Goal: Task Accomplishment & Management: Use online tool/utility

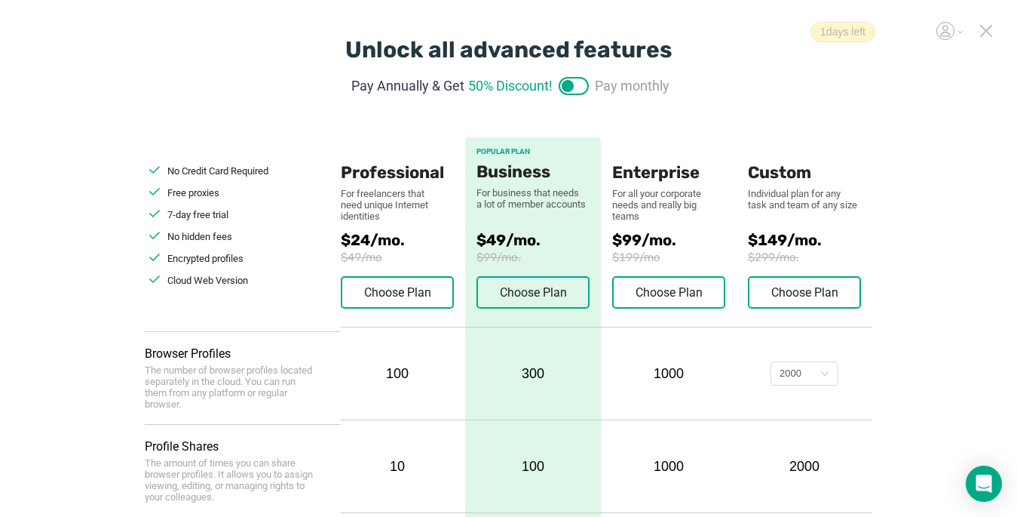
click at [978, 33] on div "1 days left" at bounding box center [898, 32] width 175 height 20
click at [987, 32] on icon at bounding box center [987, 31] width 14 height 14
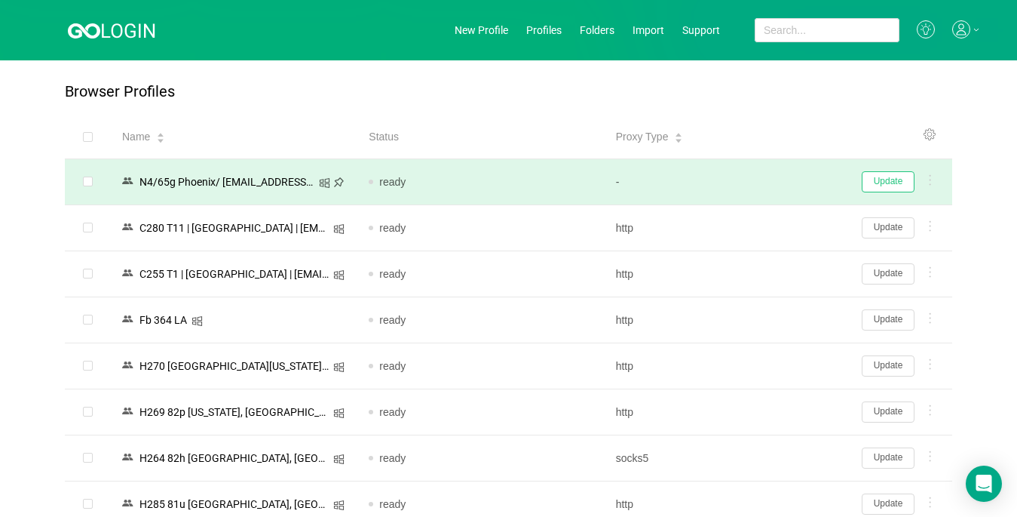
click at [889, 179] on button "Update" at bounding box center [888, 181] width 53 height 21
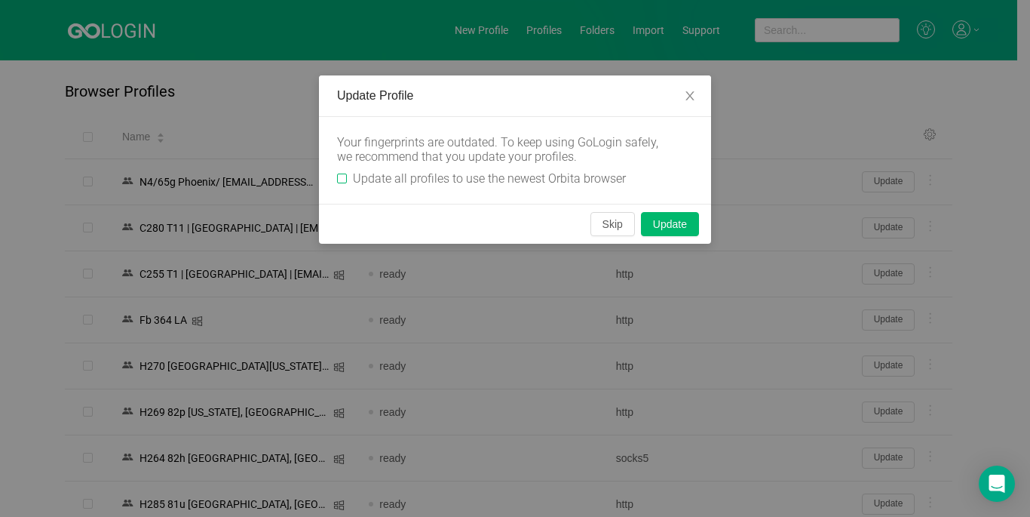
click at [342, 176] on input "Update all profiles to use the newest Orbita browser" at bounding box center [342, 178] width 10 height 10
checkbox input "true"
drag, startPoint x: 615, startPoint y: 230, endPoint x: 842, endPoint y: 223, distance: 226.4
click at [615, 230] on button "Skip" at bounding box center [613, 224] width 45 height 24
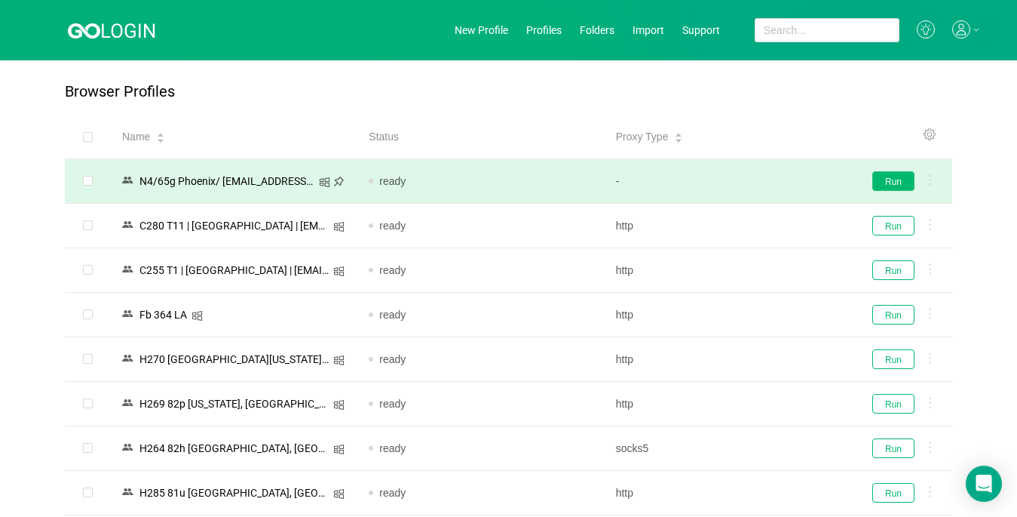
click at [895, 180] on button "Run" at bounding box center [894, 181] width 42 height 20
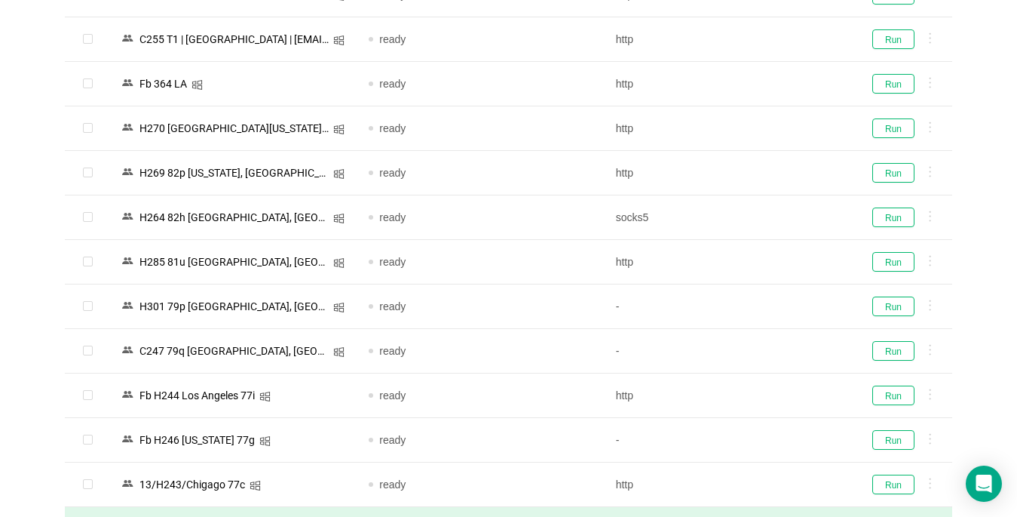
scroll to position [453, 0]
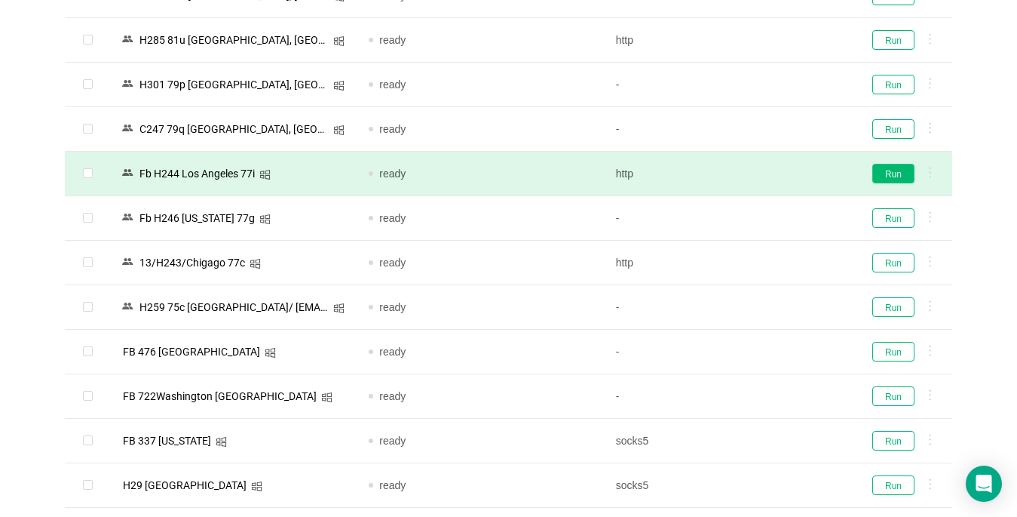
click at [890, 175] on button "Run" at bounding box center [894, 174] width 42 height 20
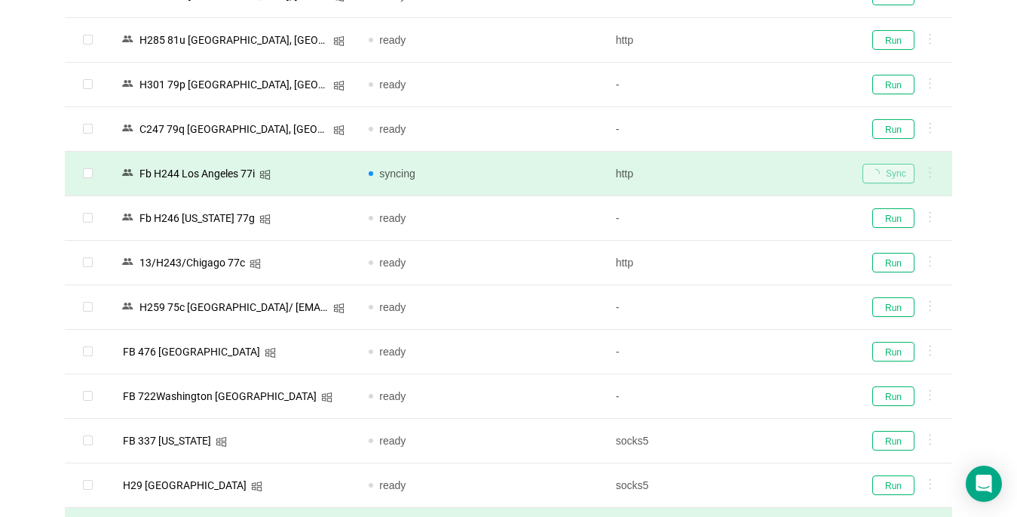
scroll to position [754, 0]
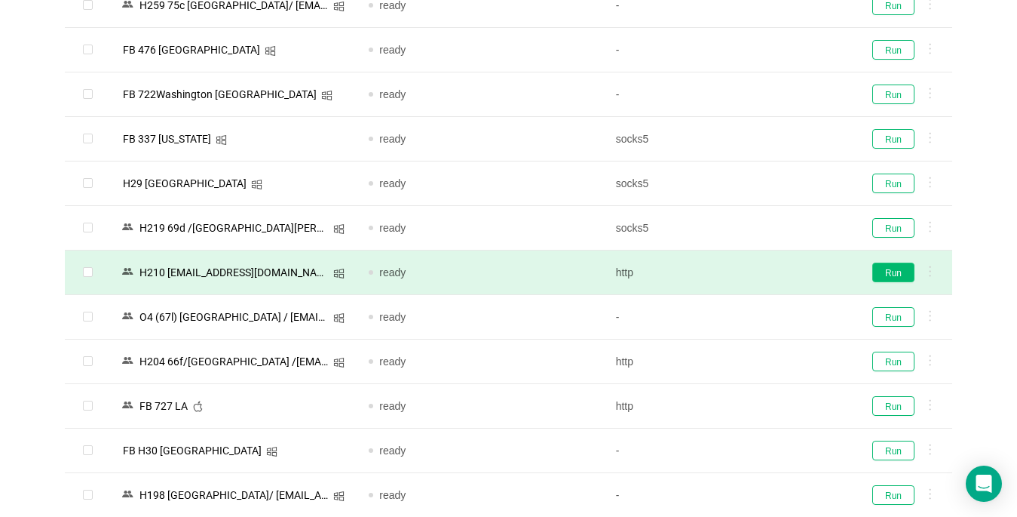
click at [882, 276] on button "Run" at bounding box center [894, 272] width 42 height 20
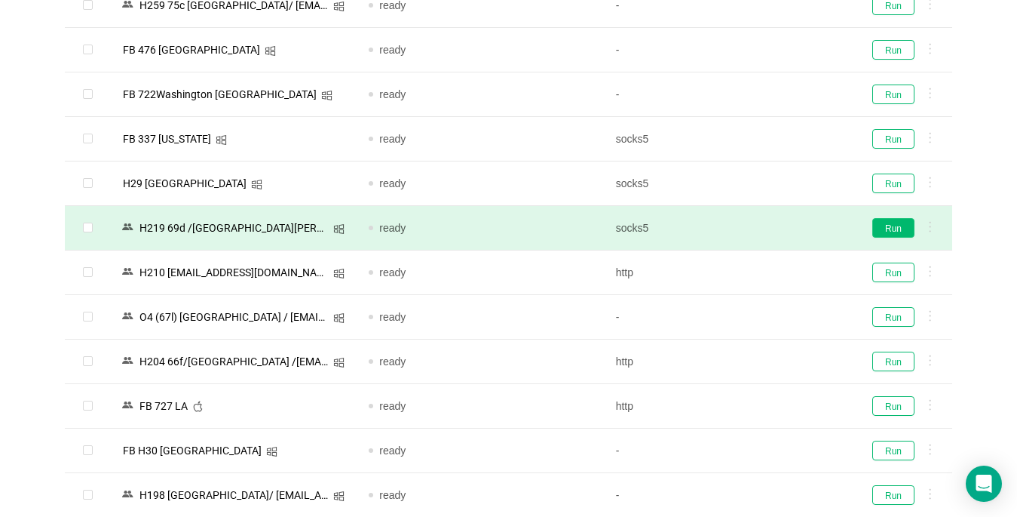
click at [888, 225] on button "Run" at bounding box center [894, 228] width 42 height 20
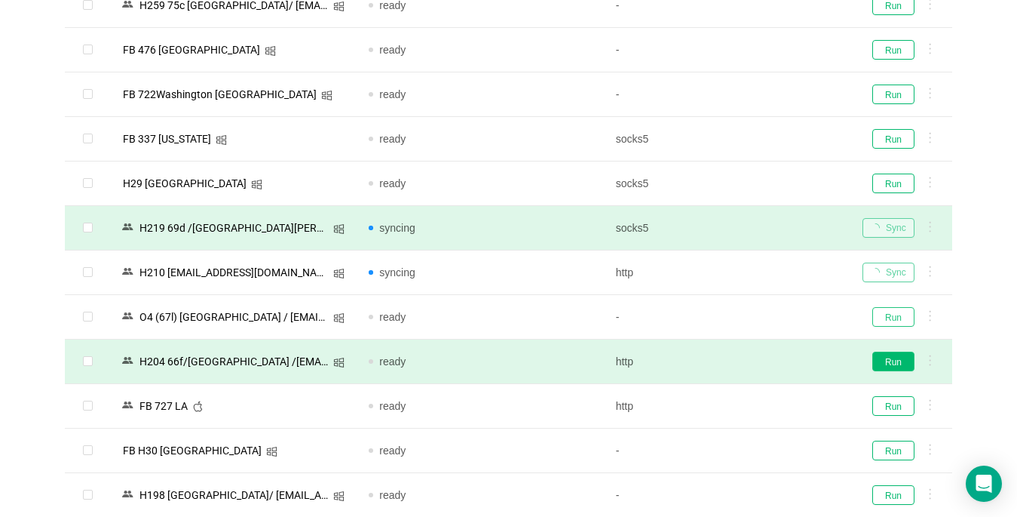
click at [895, 317] on button "Run" at bounding box center [894, 317] width 42 height 20
click at [899, 359] on button "Run" at bounding box center [894, 361] width 42 height 20
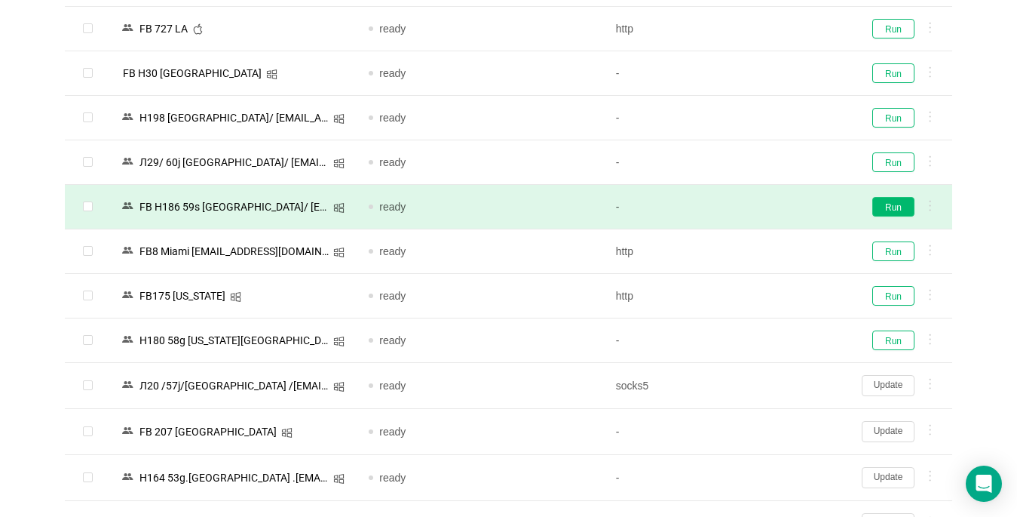
click at [898, 207] on button "Run" at bounding box center [894, 207] width 42 height 20
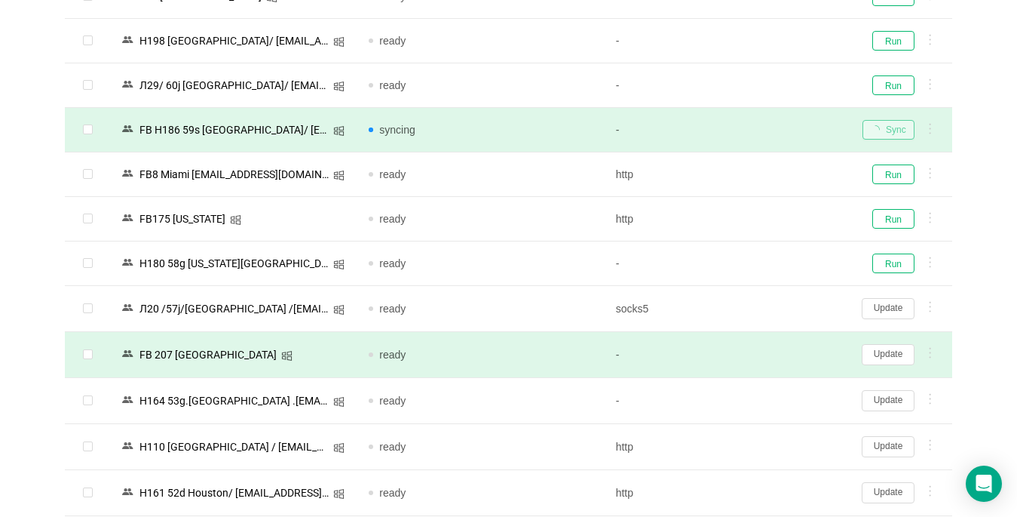
scroll to position [1282, 0]
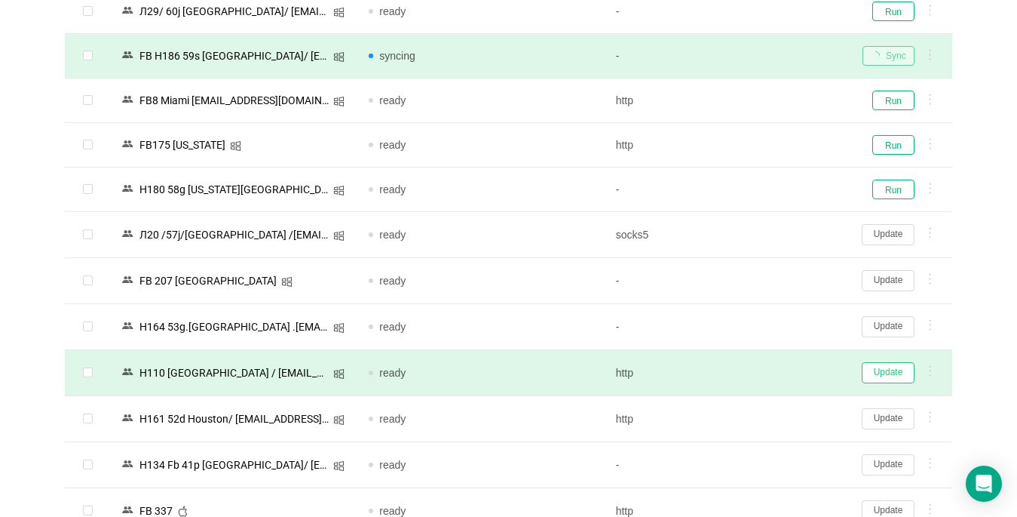
click at [876, 378] on button "Update" at bounding box center [888, 372] width 53 height 21
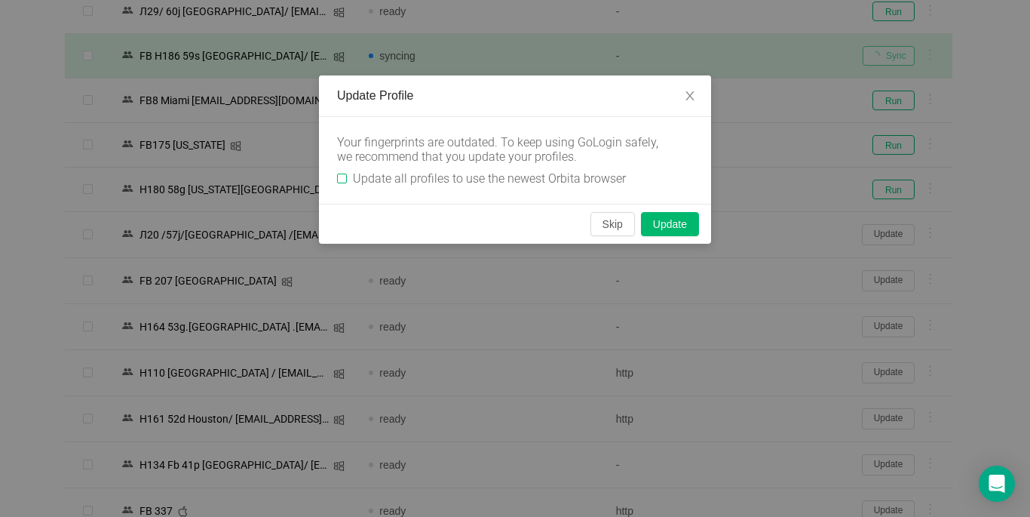
click at [340, 178] on input "Update all profiles to use the newest Orbita browser" at bounding box center [342, 178] width 10 height 10
checkbox input "true"
click at [615, 232] on button "Skip" at bounding box center [613, 224] width 45 height 24
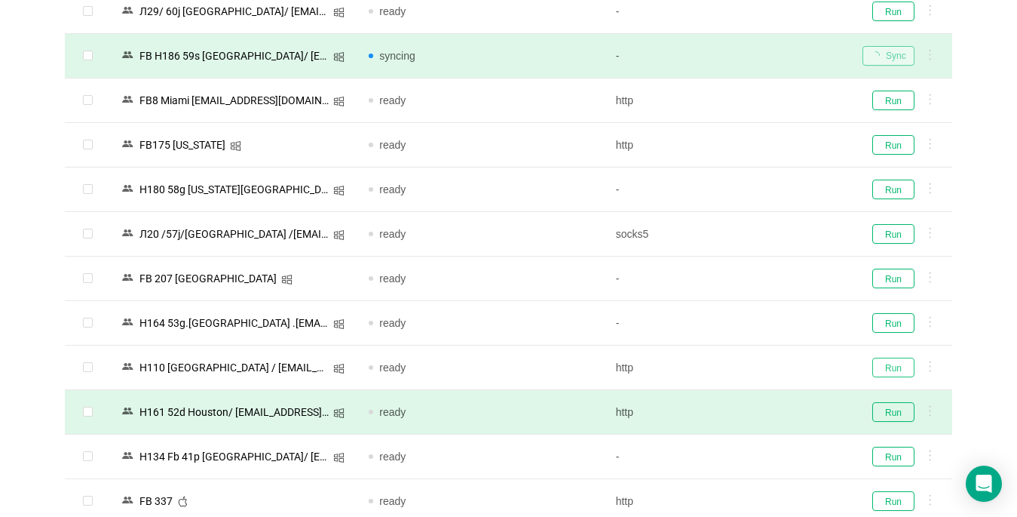
click at [889, 369] on button "Run" at bounding box center [894, 368] width 42 height 20
click at [888, 411] on button "Run" at bounding box center [894, 412] width 42 height 20
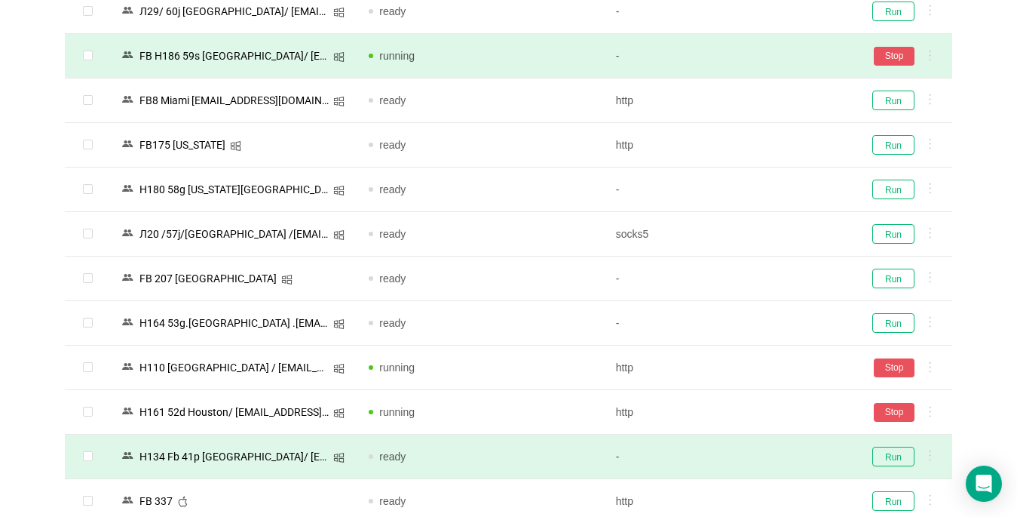
scroll to position [1508, 0]
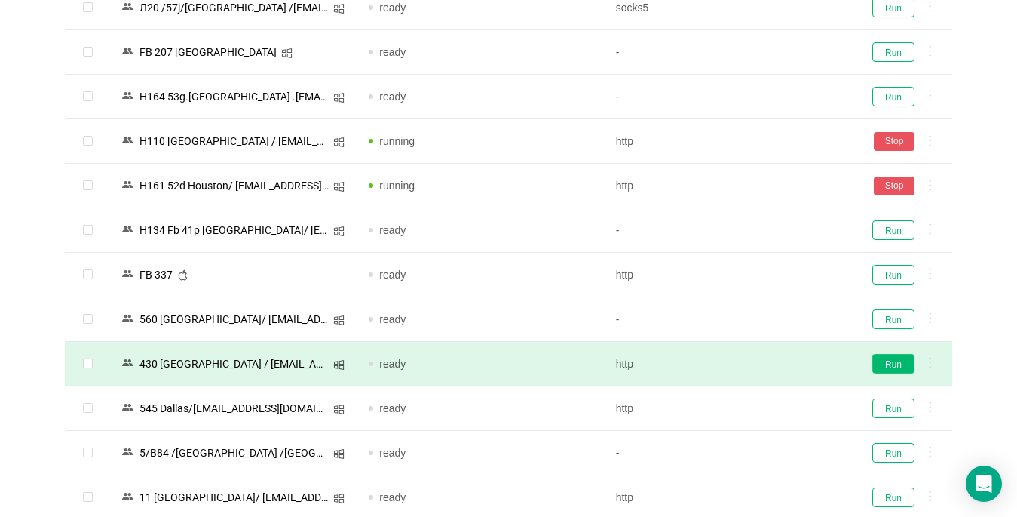
click at [895, 367] on button "Run" at bounding box center [894, 364] width 42 height 20
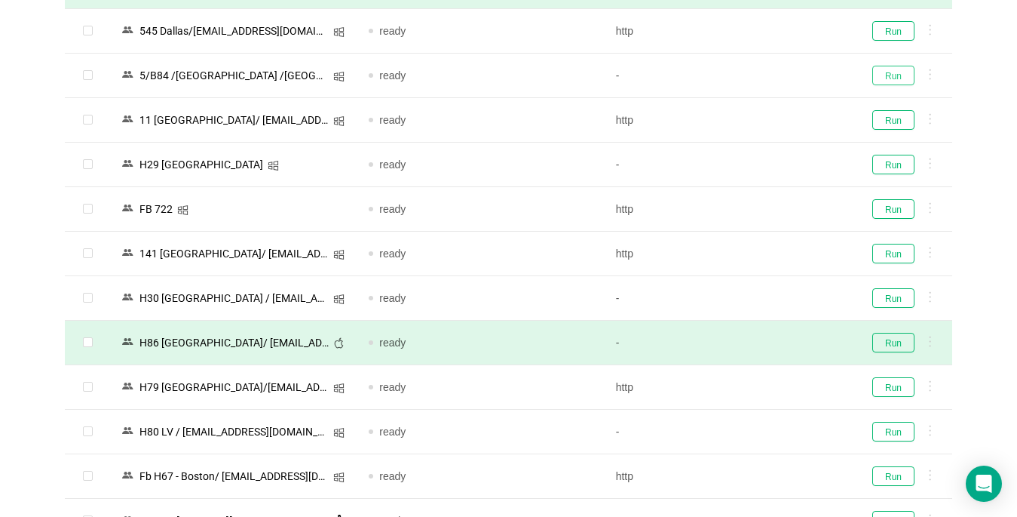
click at [885, 75] on button "Run" at bounding box center [894, 76] width 42 height 20
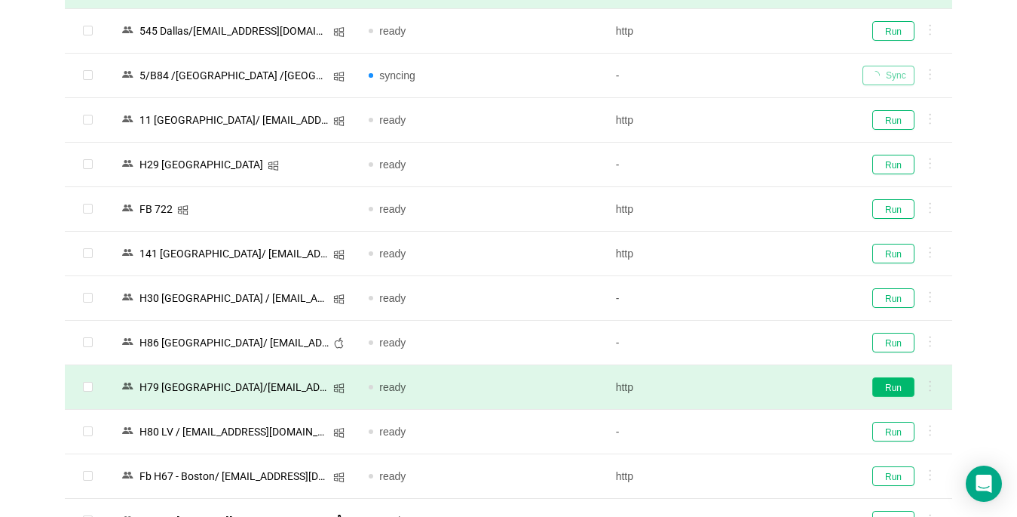
click at [900, 388] on button "Run" at bounding box center [894, 387] width 42 height 20
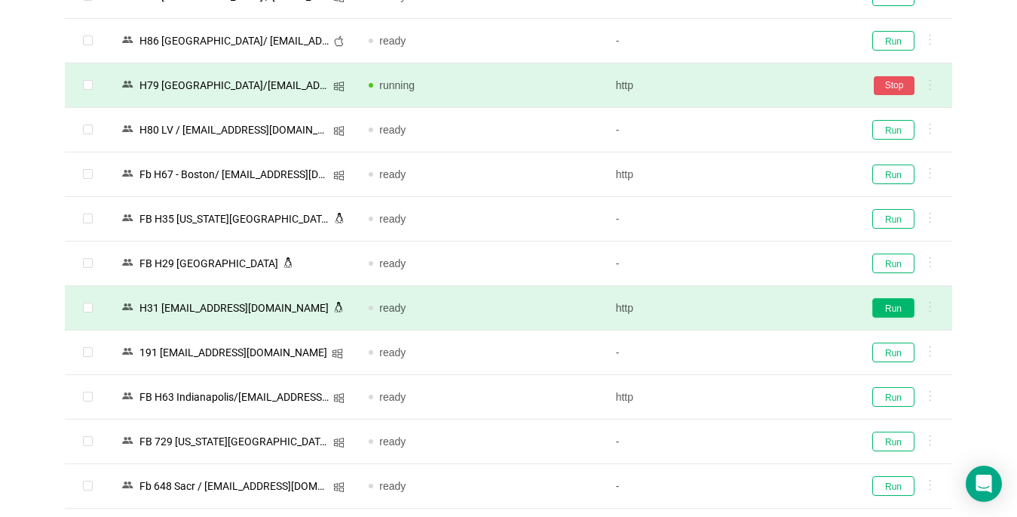
click at [889, 305] on button "Run" at bounding box center [894, 308] width 42 height 20
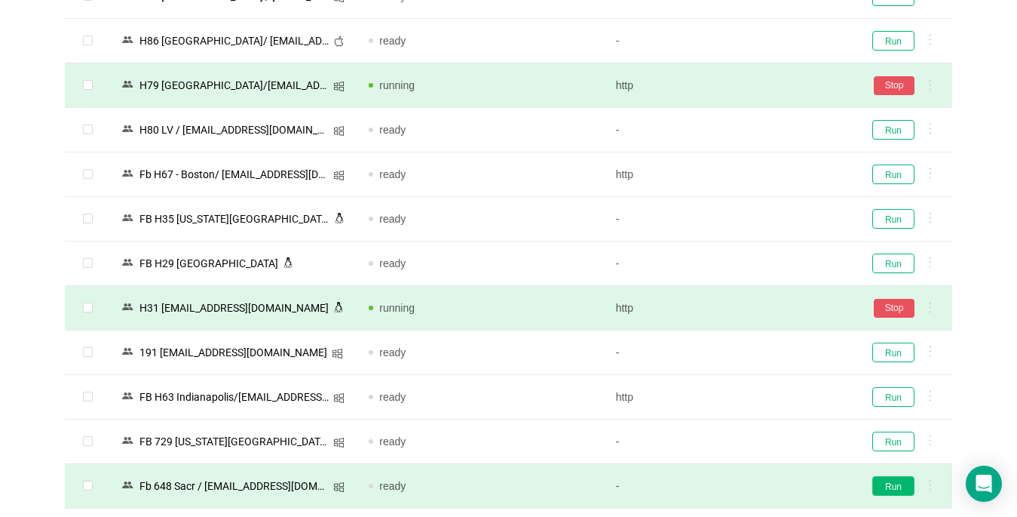
click at [894, 476] on button "Run" at bounding box center [894, 486] width 42 height 20
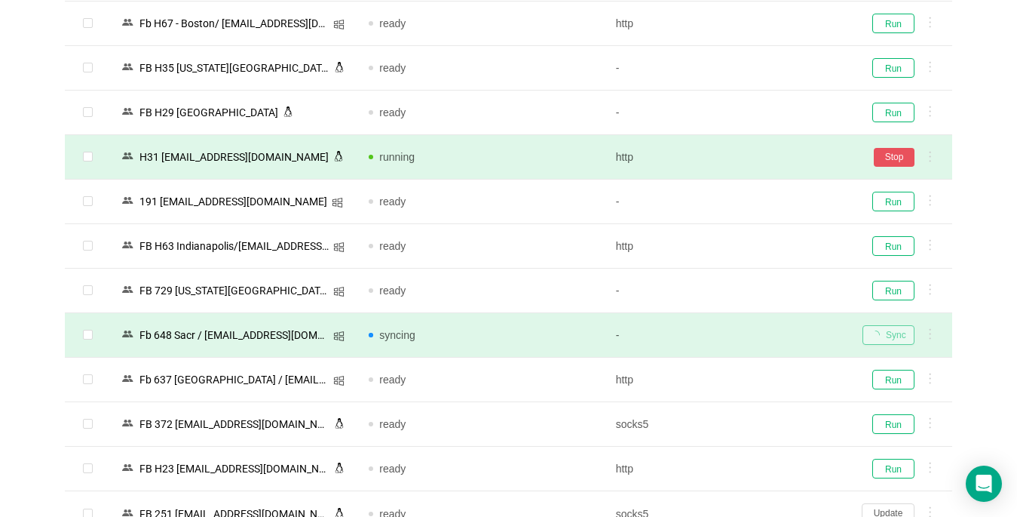
scroll to position [2489, 0]
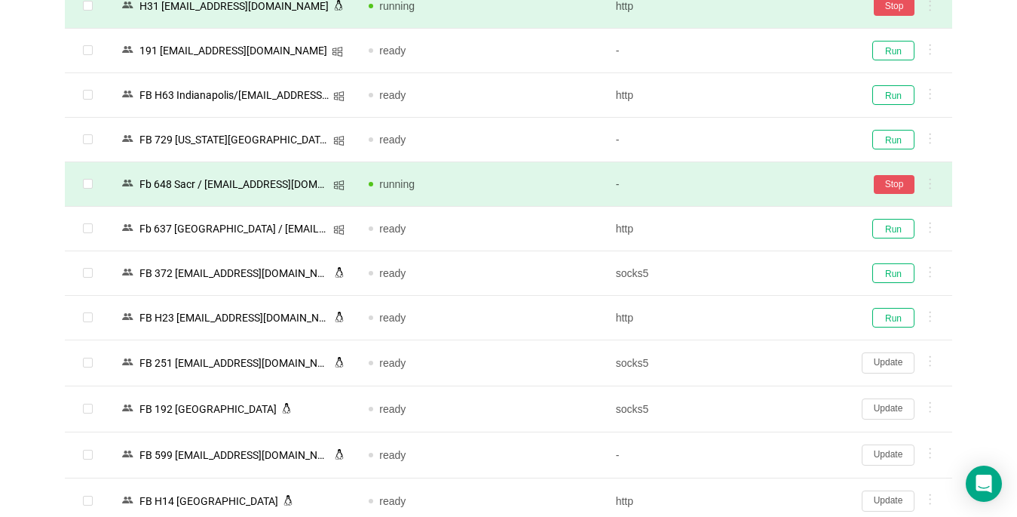
click at [889, 365] on button "Update" at bounding box center [888, 362] width 53 height 21
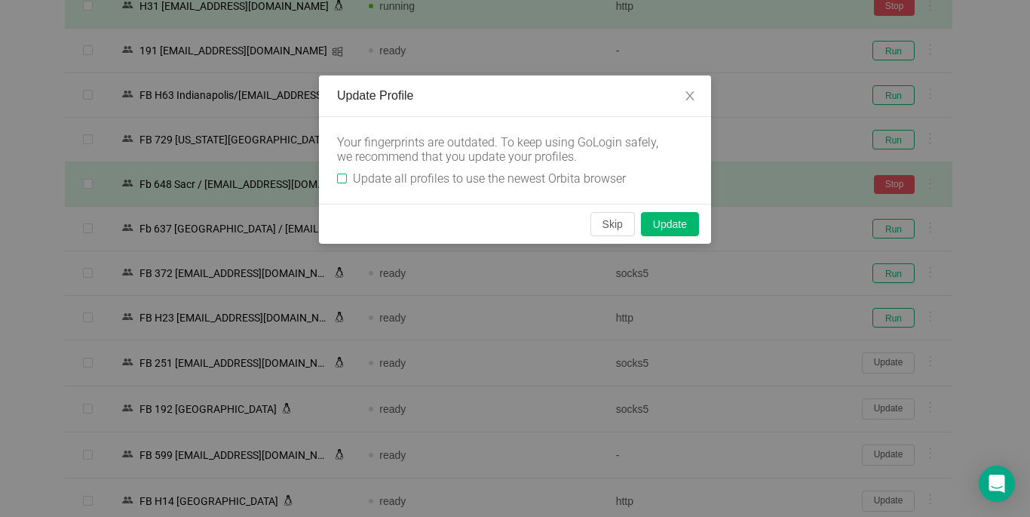
click at [349, 180] on span "Update all profiles to use the newest Orbita browser" at bounding box center [489, 178] width 285 height 14
click at [347, 180] on input "Update all profiles to use the newest Orbita browser" at bounding box center [342, 178] width 10 height 10
checkbox input "true"
click at [610, 226] on button "Skip" at bounding box center [613, 224] width 45 height 24
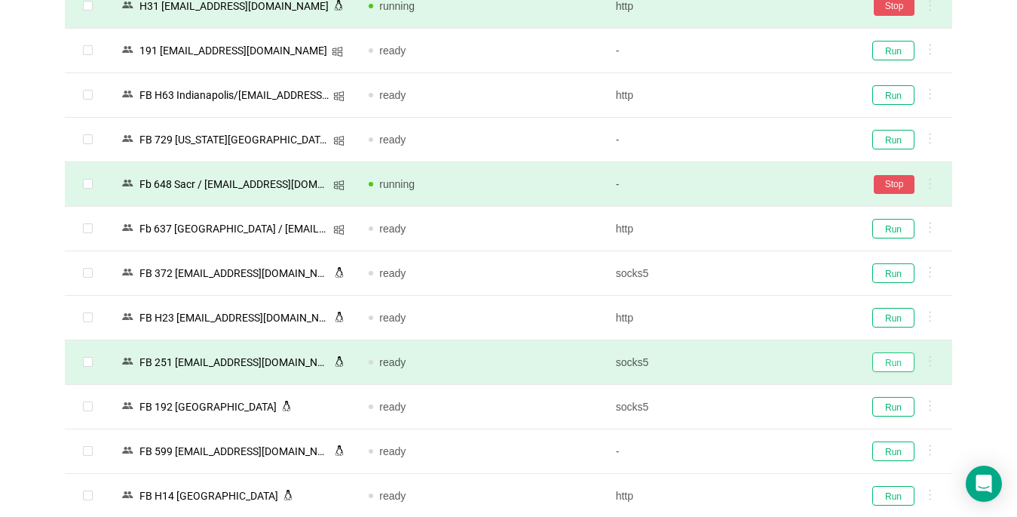
click at [893, 359] on button "Run" at bounding box center [894, 362] width 42 height 20
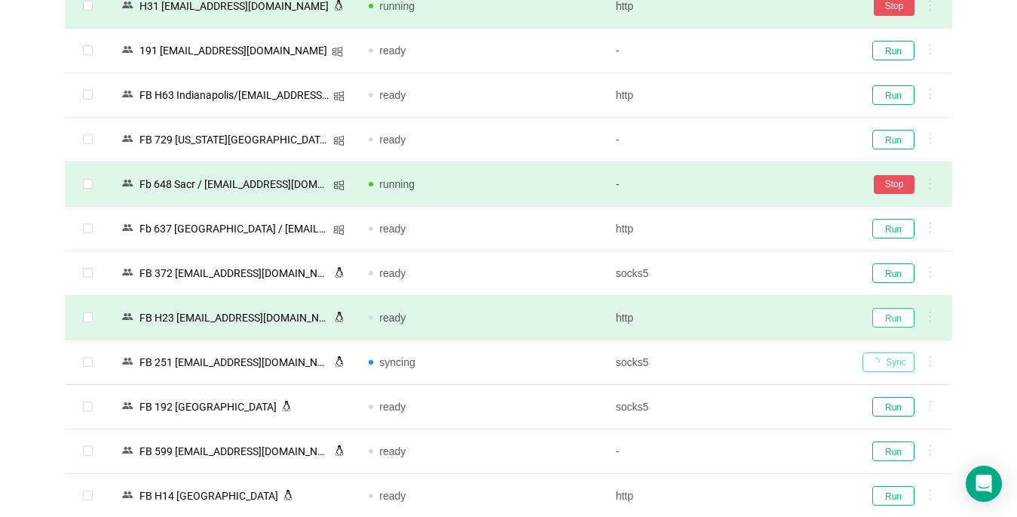
click at [895, 314] on button "Run" at bounding box center [894, 318] width 42 height 20
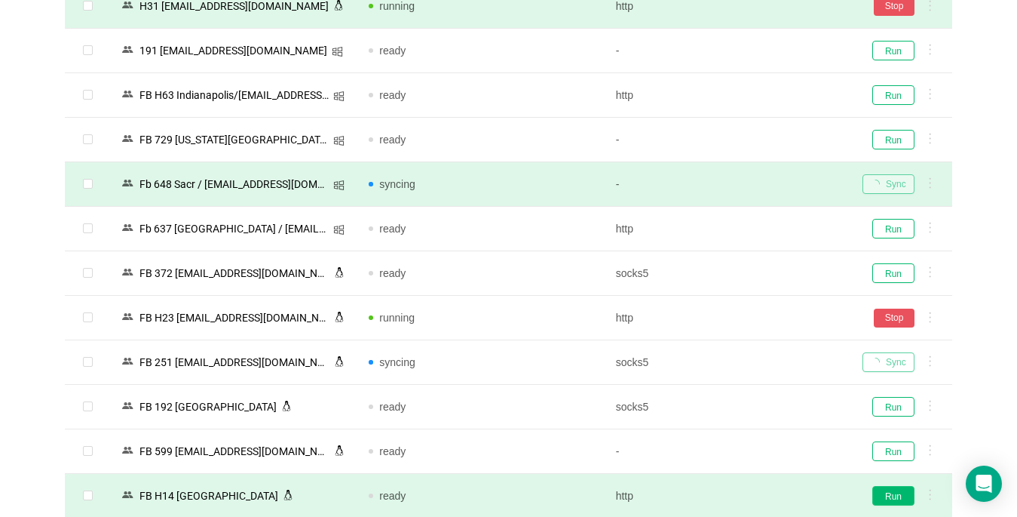
scroll to position [2640, 0]
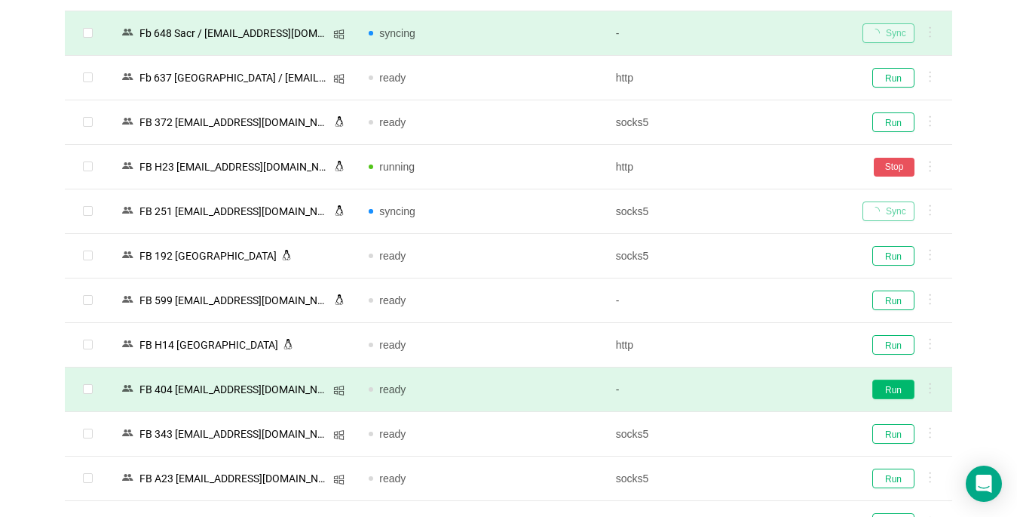
click at [894, 391] on button "Run" at bounding box center [894, 389] width 42 height 20
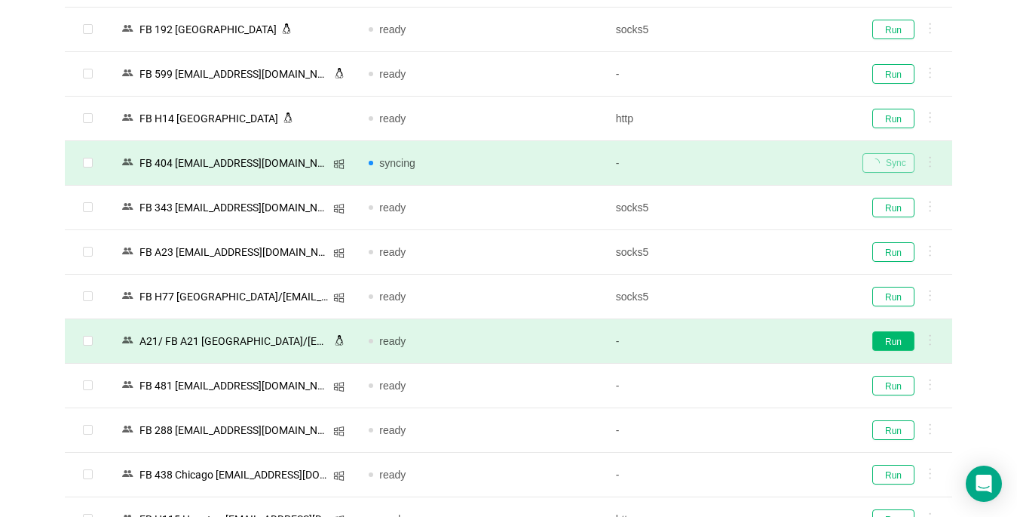
click at [893, 342] on button "Run" at bounding box center [894, 341] width 42 height 20
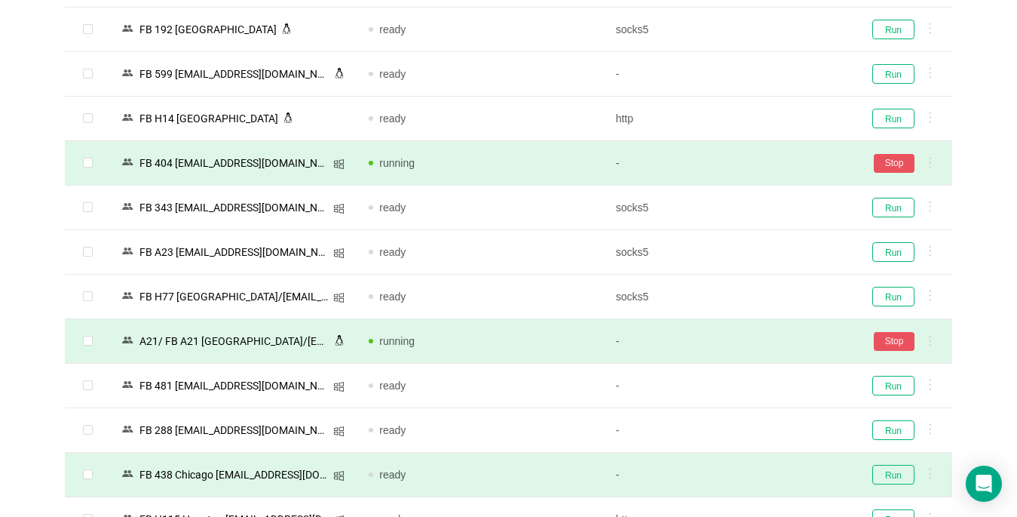
scroll to position [3168, 0]
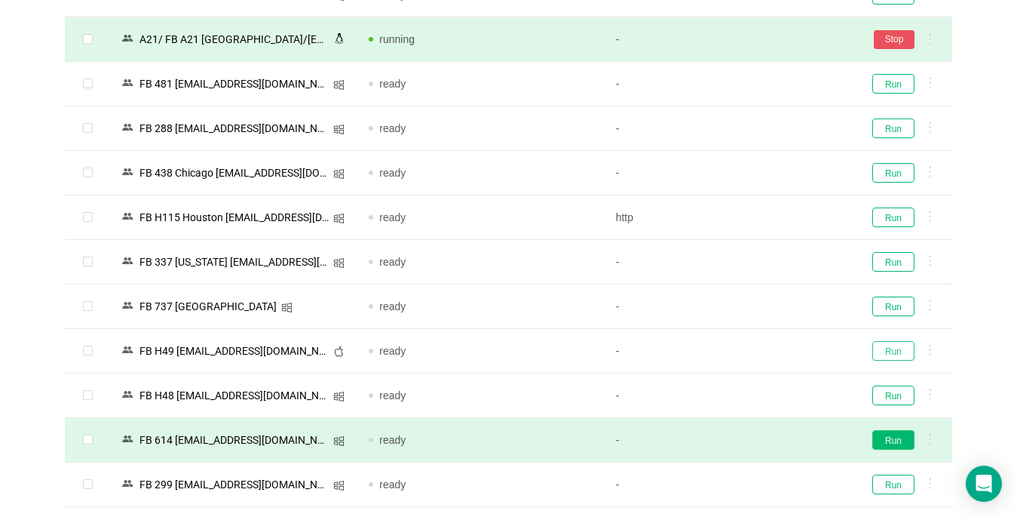
click at [892, 357] on button "Run" at bounding box center [894, 351] width 42 height 20
click at [895, 395] on button "Run" at bounding box center [894, 395] width 42 height 20
click at [895, 446] on button "Run" at bounding box center [894, 440] width 42 height 20
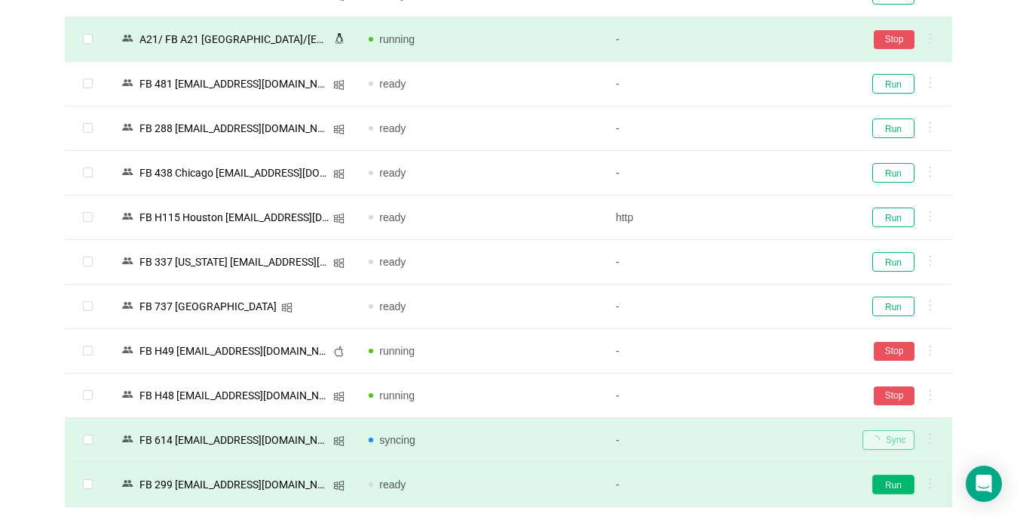
click at [894, 384] on td "Stop" at bounding box center [902, 395] width 102 height 45
click at [888, 477] on button "Run" at bounding box center [894, 484] width 42 height 20
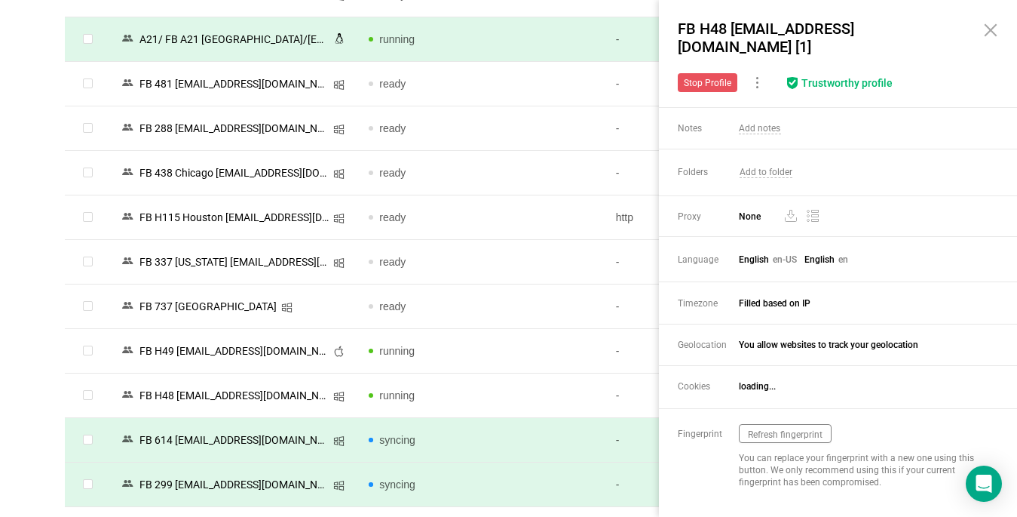
scroll to position [3358, 0]
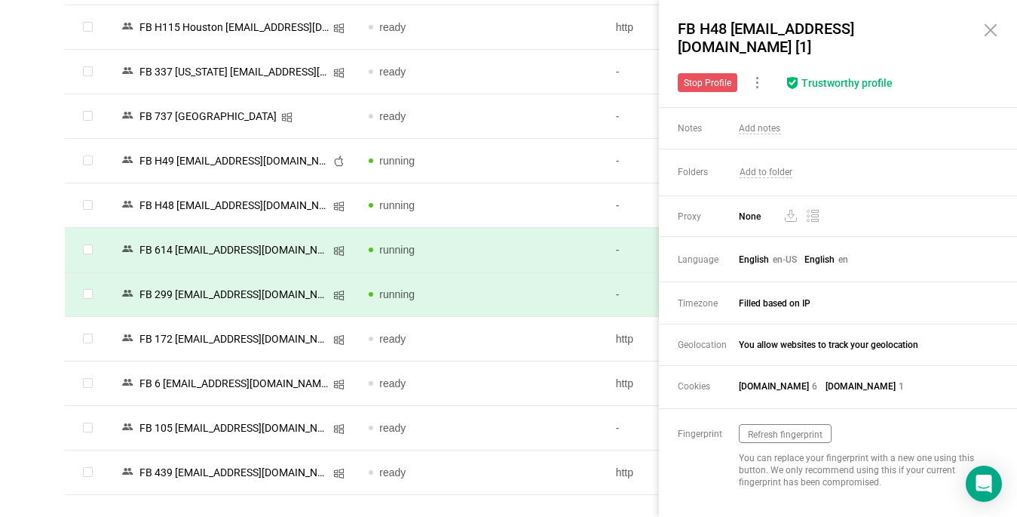
click at [990, 28] on icon at bounding box center [991, 30] width 11 height 11
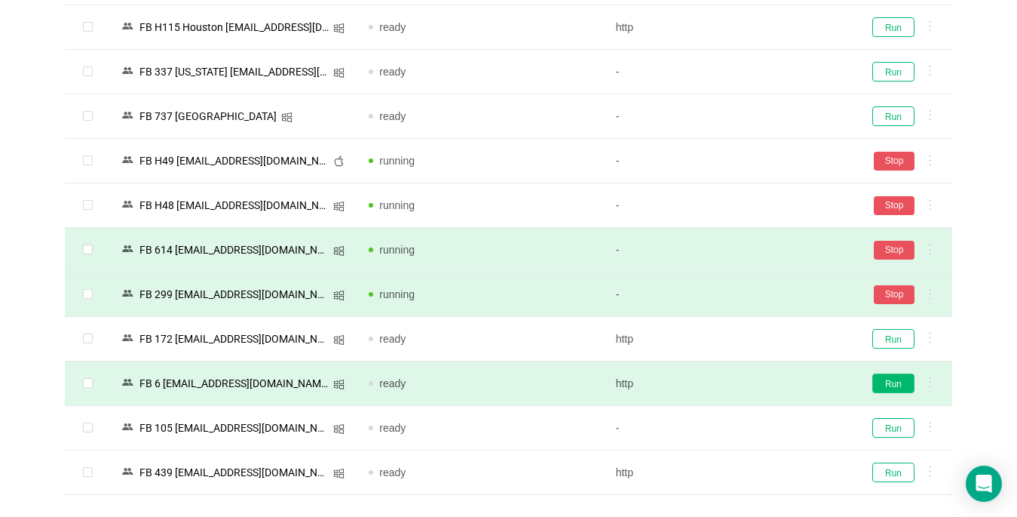
click at [898, 382] on button "Run" at bounding box center [894, 383] width 42 height 20
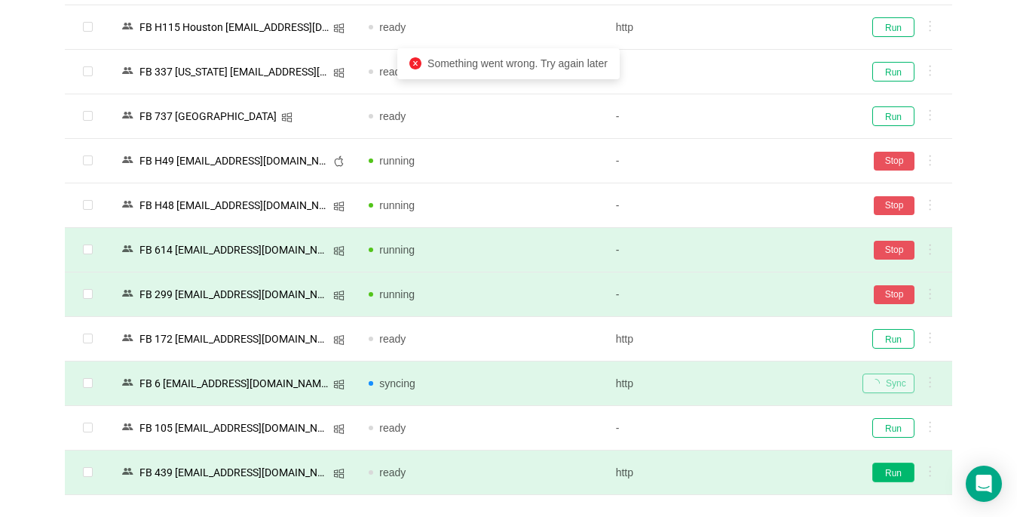
click at [892, 472] on button "Run" at bounding box center [894, 472] width 42 height 20
